Goal: Task Accomplishment & Management: Manage account settings

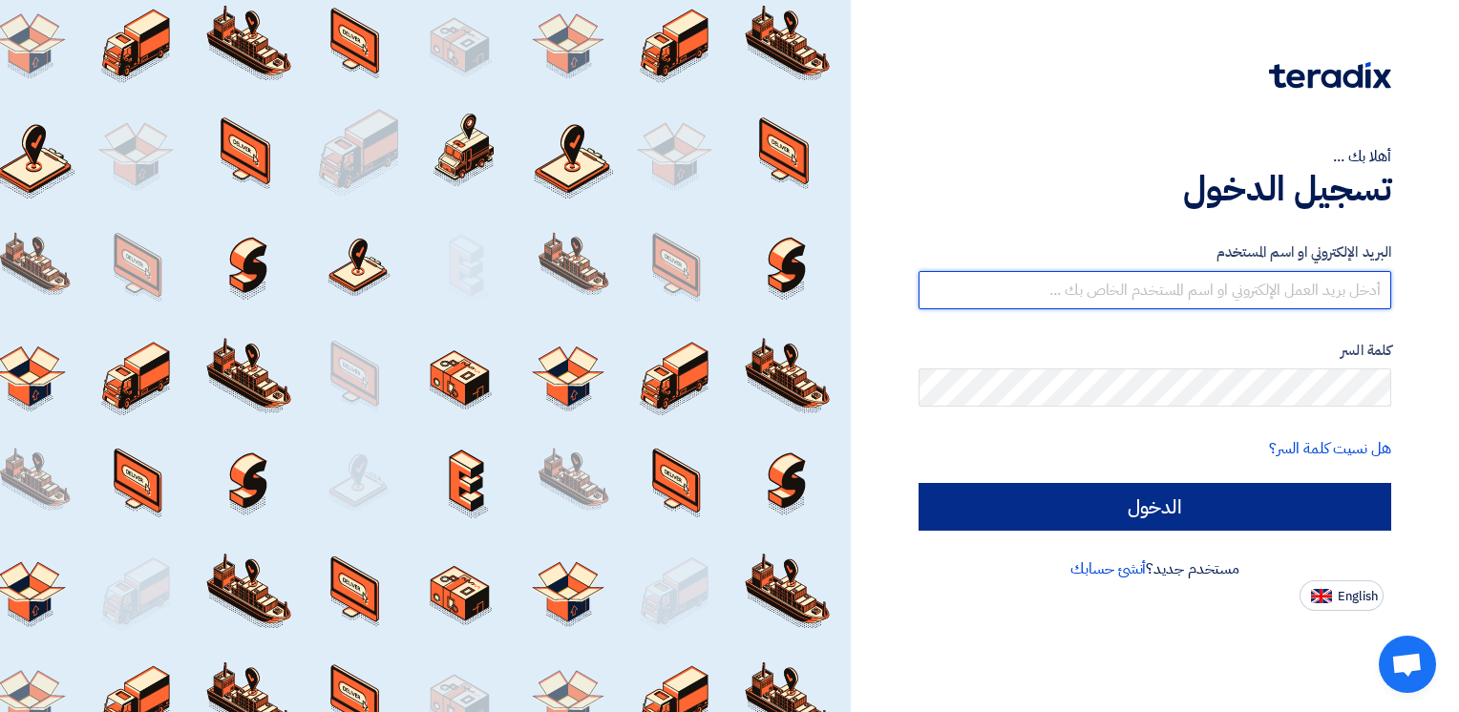
type input "ahmed.naguib@wadigroup.com.eg"
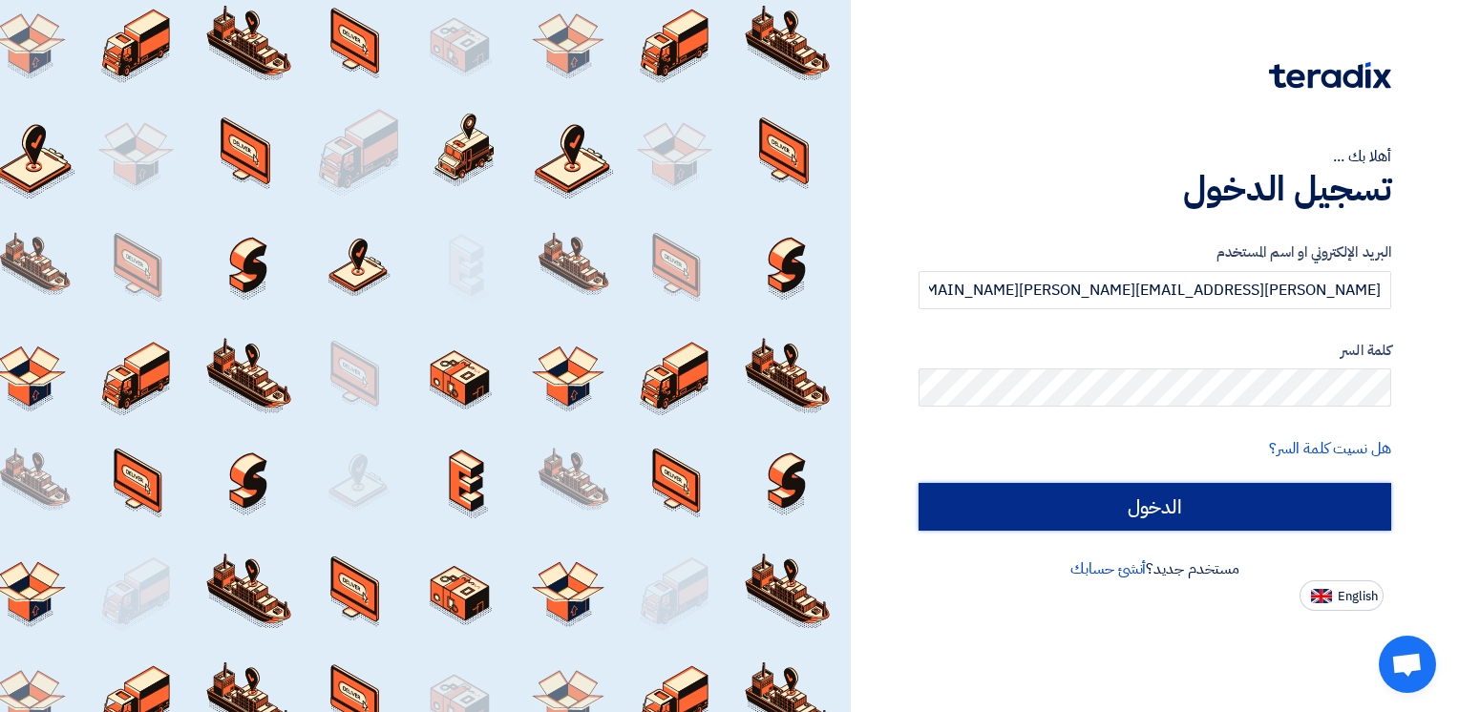
click at [1154, 504] on input "الدخول" at bounding box center [1155, 507] width 473 height 48
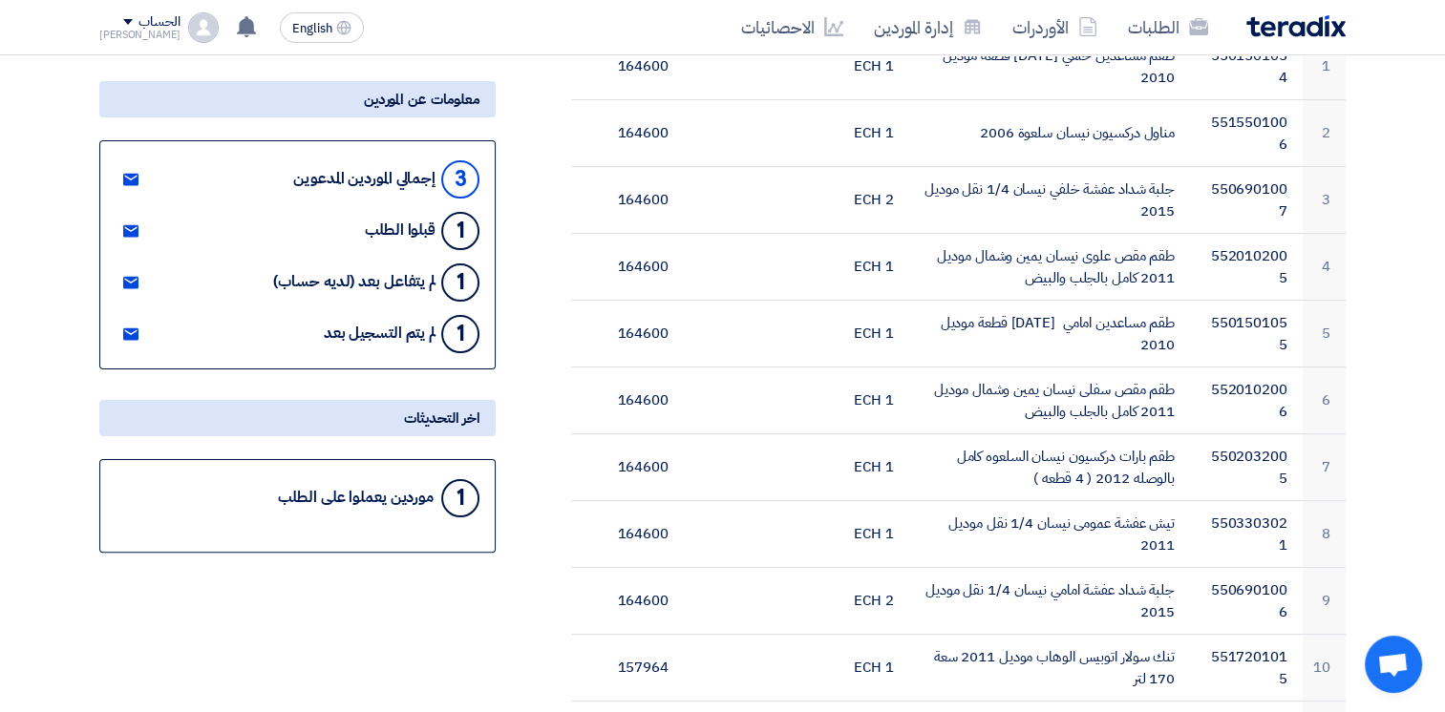
scroll to position [353, 0]
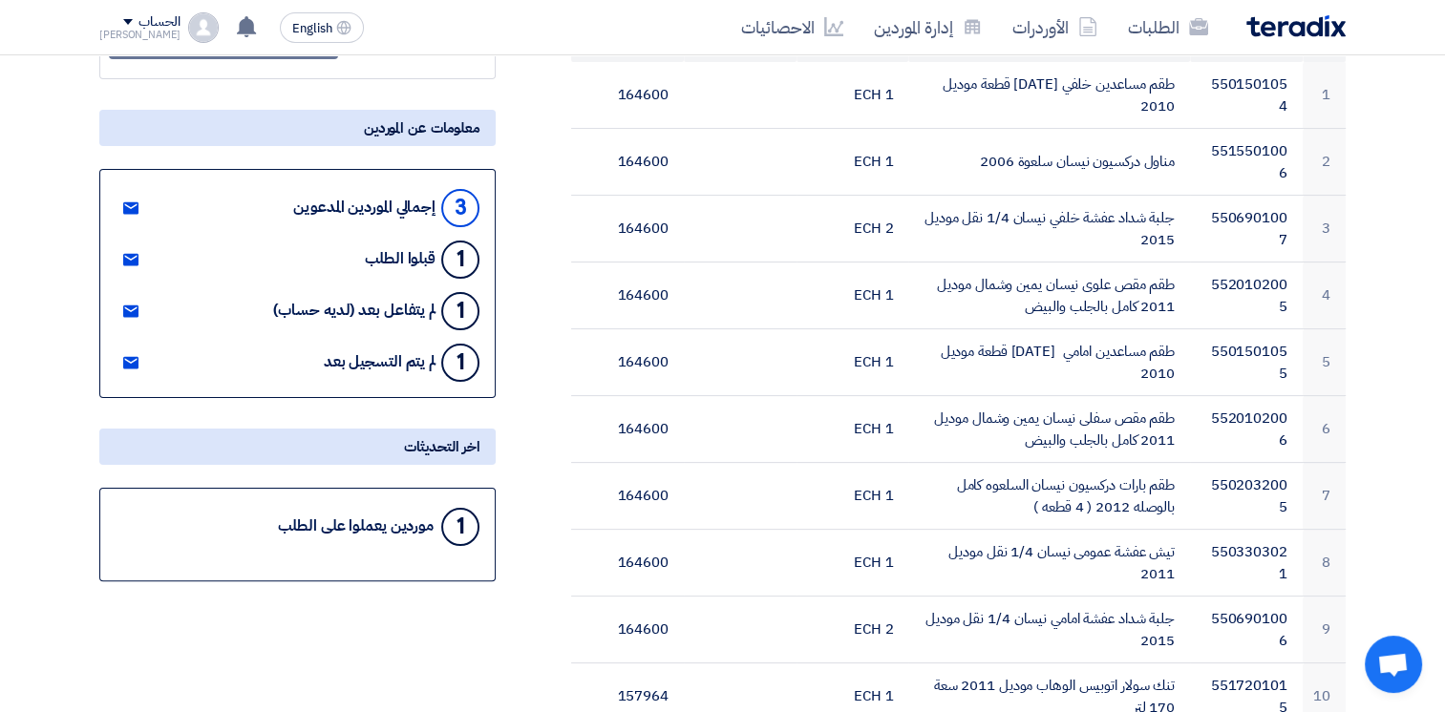
click at [130, 208] on use at bounding box center [130, 208] width 15 height 12
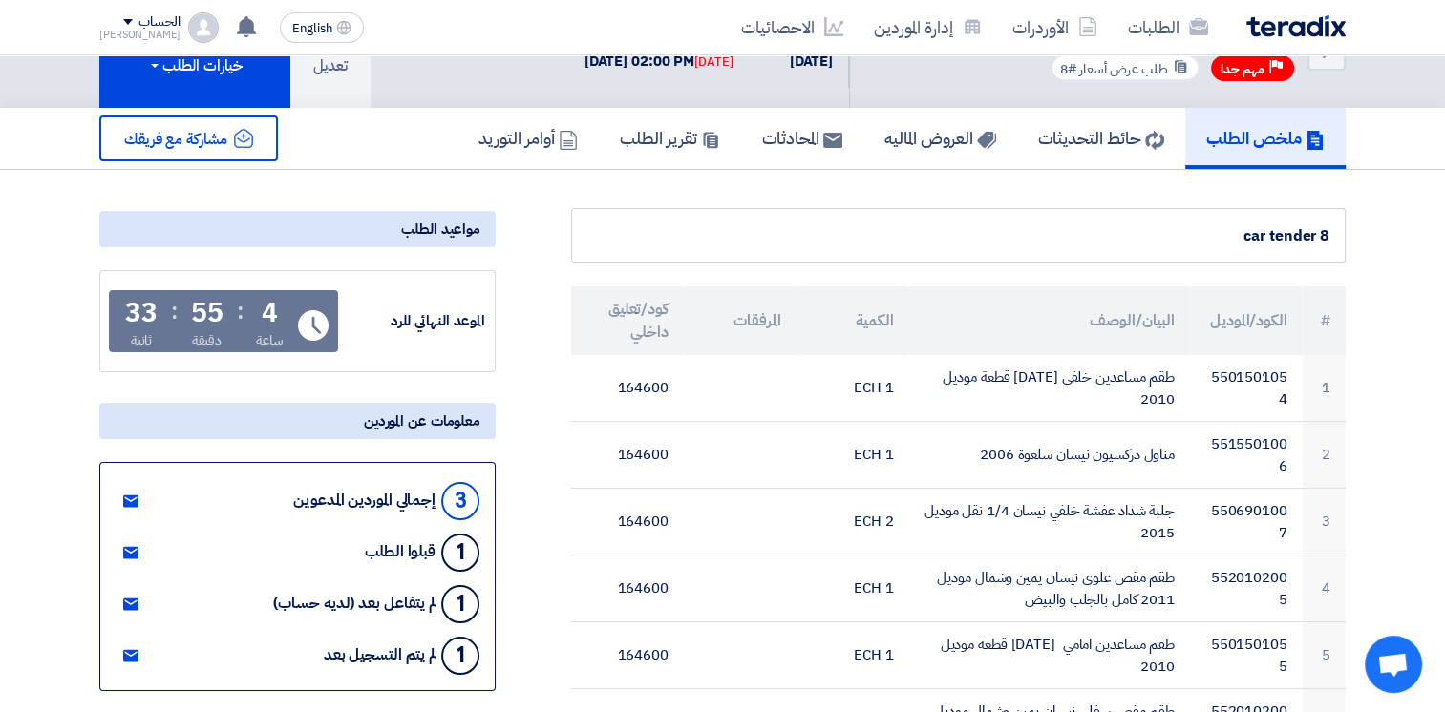
scroll to position [59, 0]
click at [341, 77] on button "تعديل" at bounding box center [330, 52] width 80 height 113
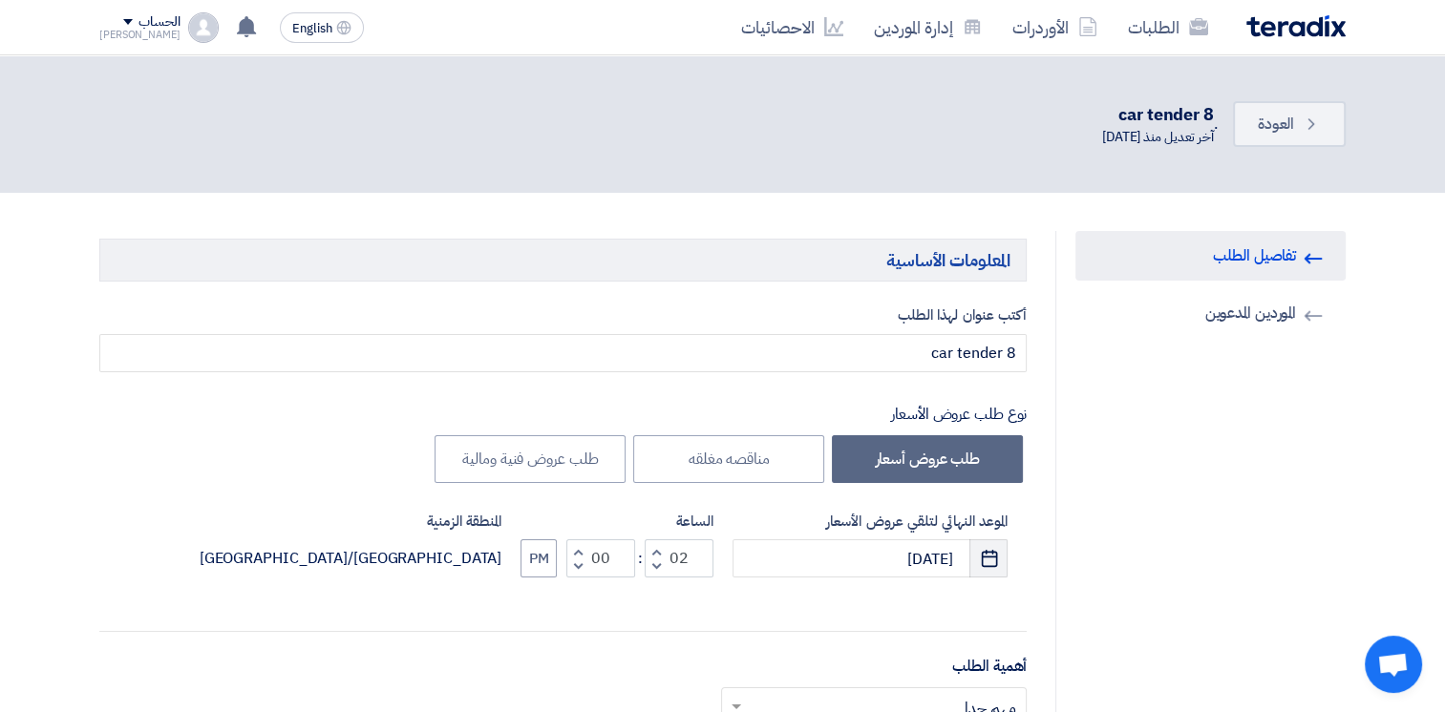
click at [994, 571] on button "Pick a date" at bounding box center [988, 559] width 38 height 38
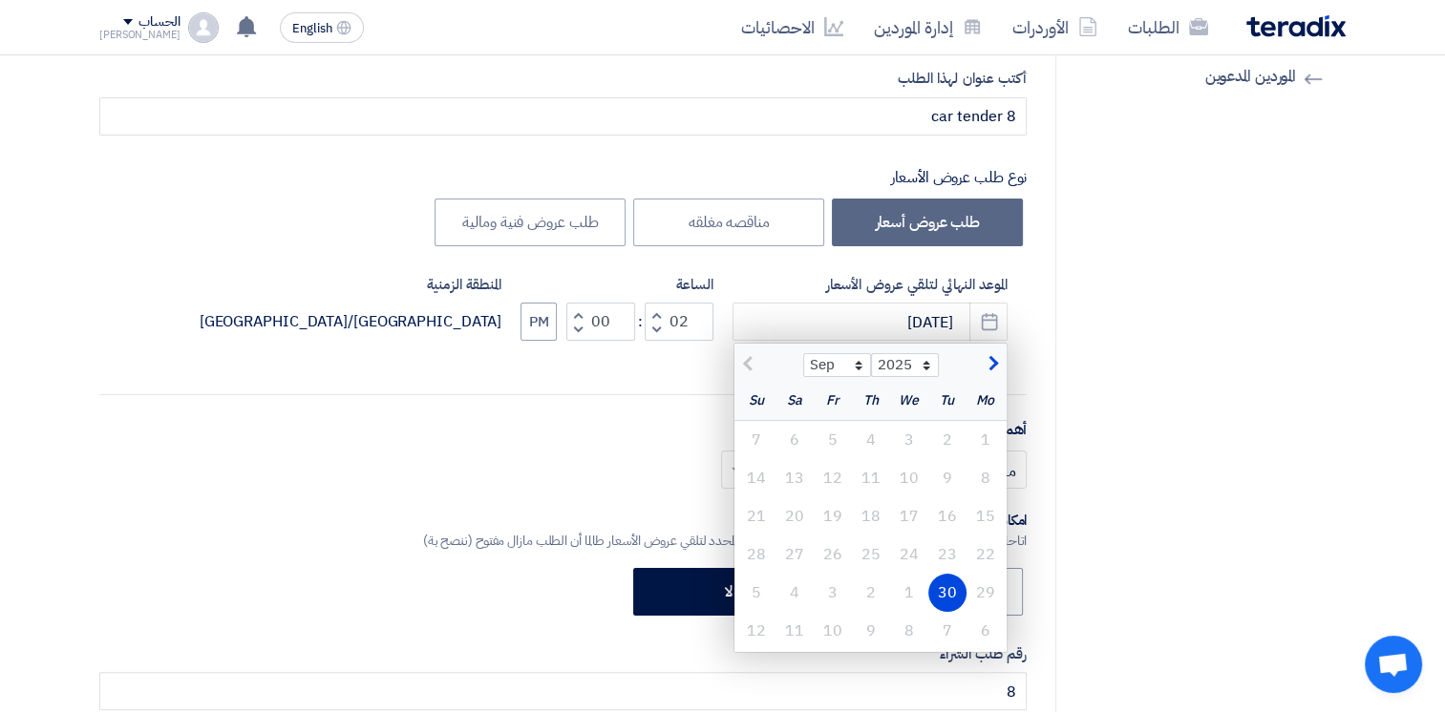
scroll to position [237, 0]
click at [909, 594] on div "1" at bounding box center [909, 593] width 38 height 38
type input "[DATE]"
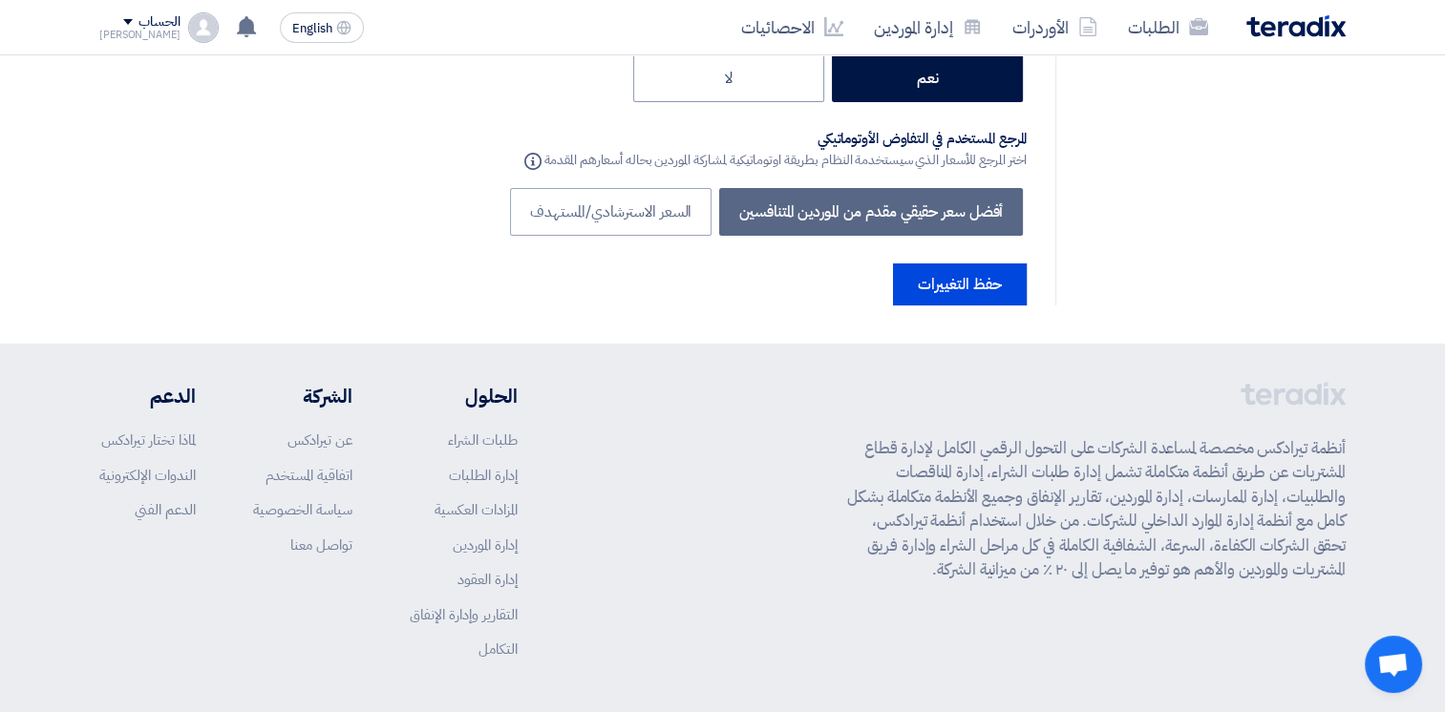
scroll to position [7158, 0]
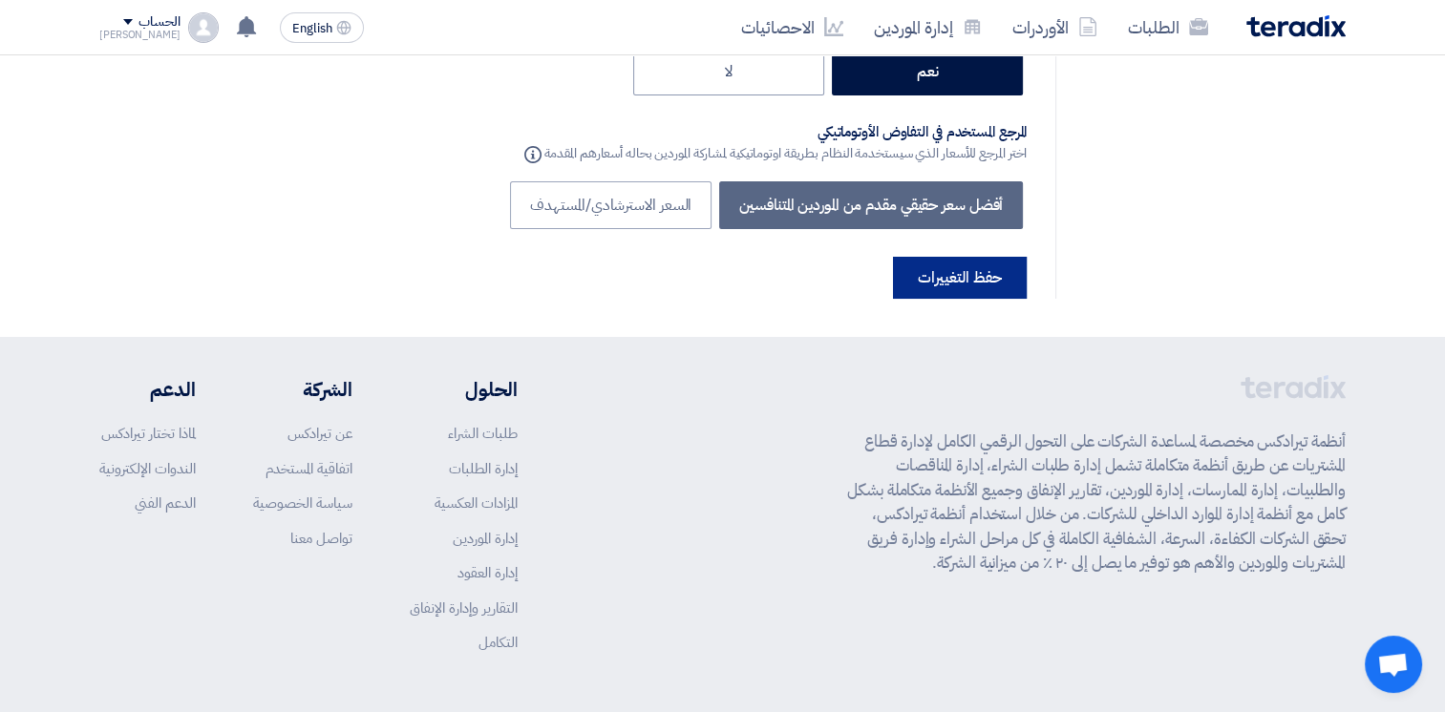
click at [965, 257] on button "حفظ التغييرات" at bounding box center [960, 278] width 134 height 42
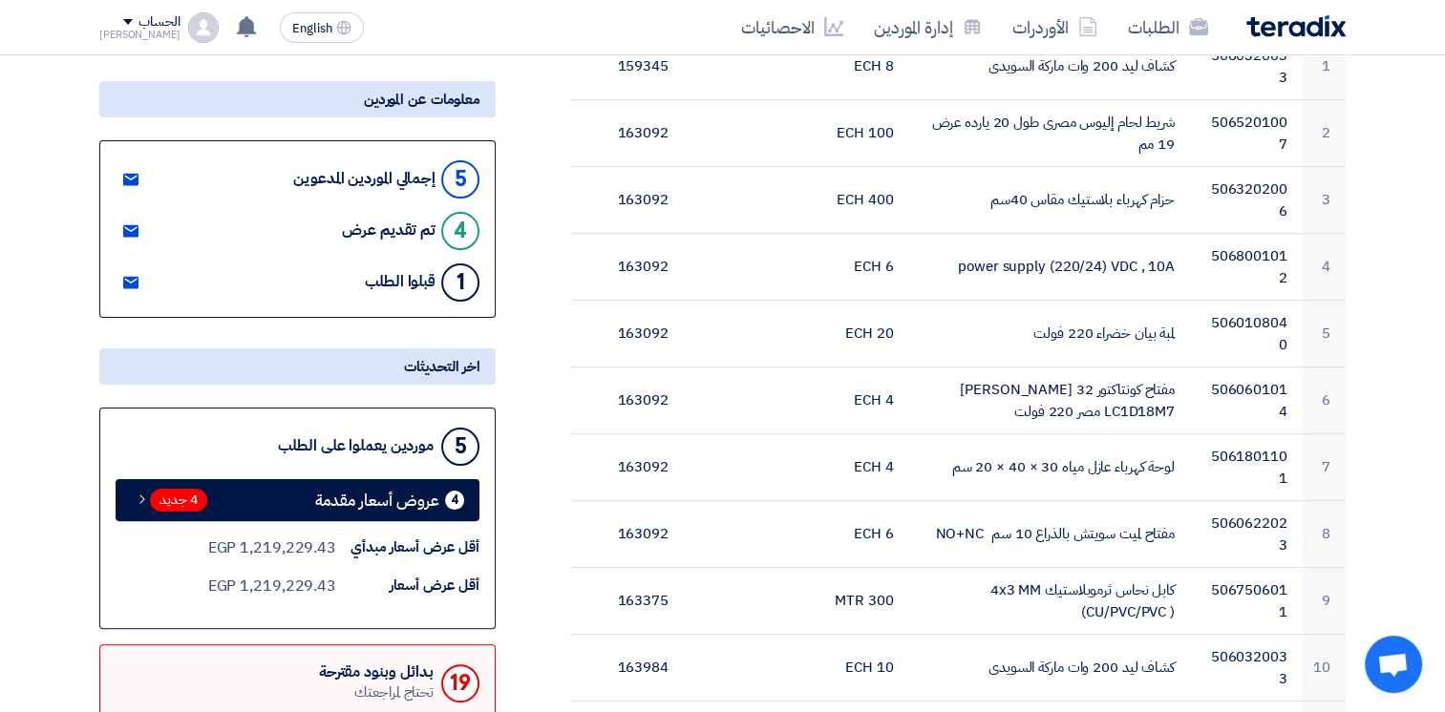
scroll to position [382, 0]
